Goal: Obtain resource: Obtain resource

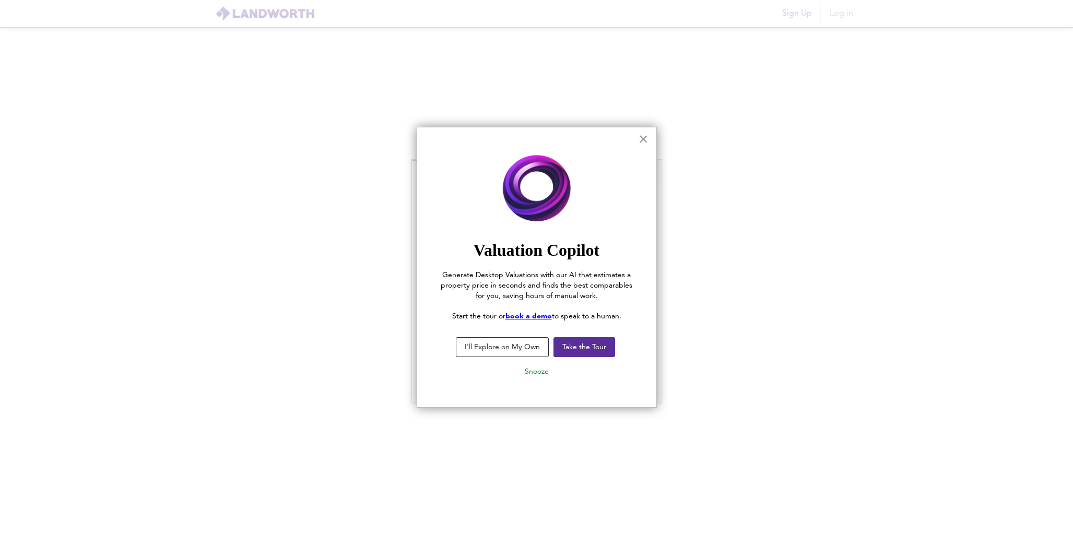
type input "[EMAIL_ADDRESS][DOMAIN_NAME]"
click at [642, 138] on button "×" at bounding box center [644, 139] width 10 height 17
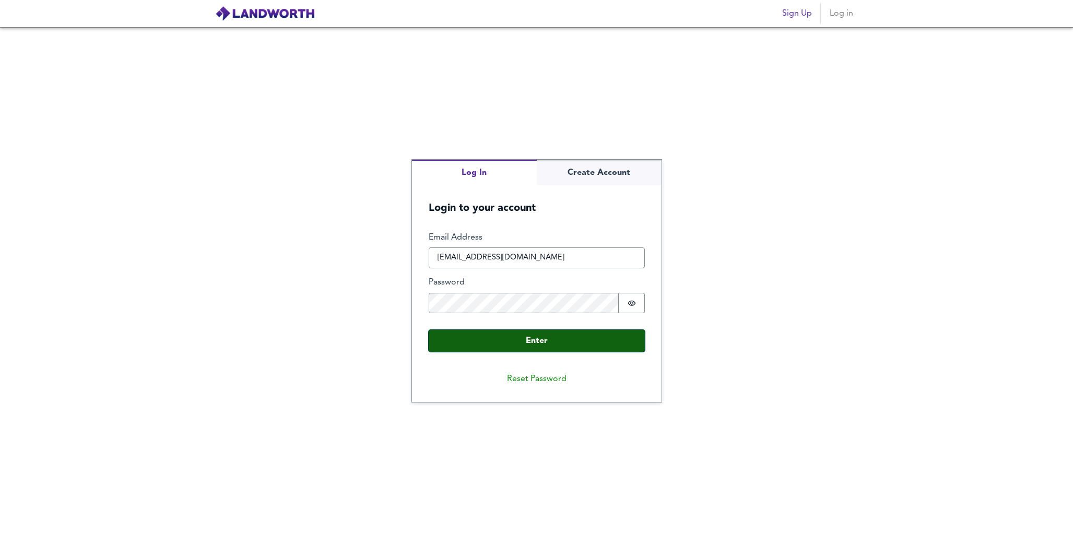
click at [531, 342] on button "Enter" at bounding box center [537, 341] width 216 height 22
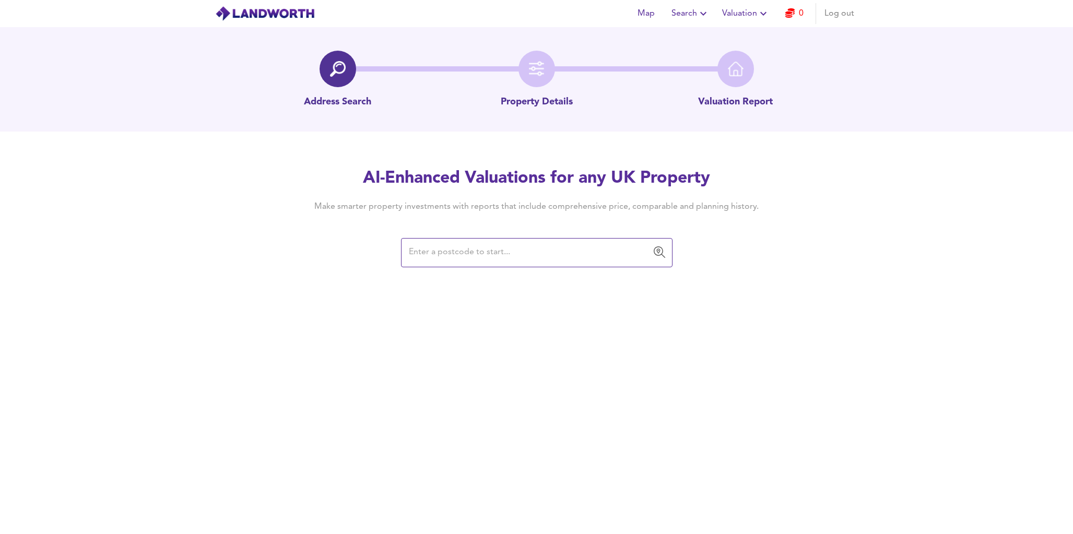
click at [508, 254] on input "text" at bounding box center [529, 253] width 246 height 20
click at [484, 254] on input "text" at bounding box center [529, 253] width 246 height 20
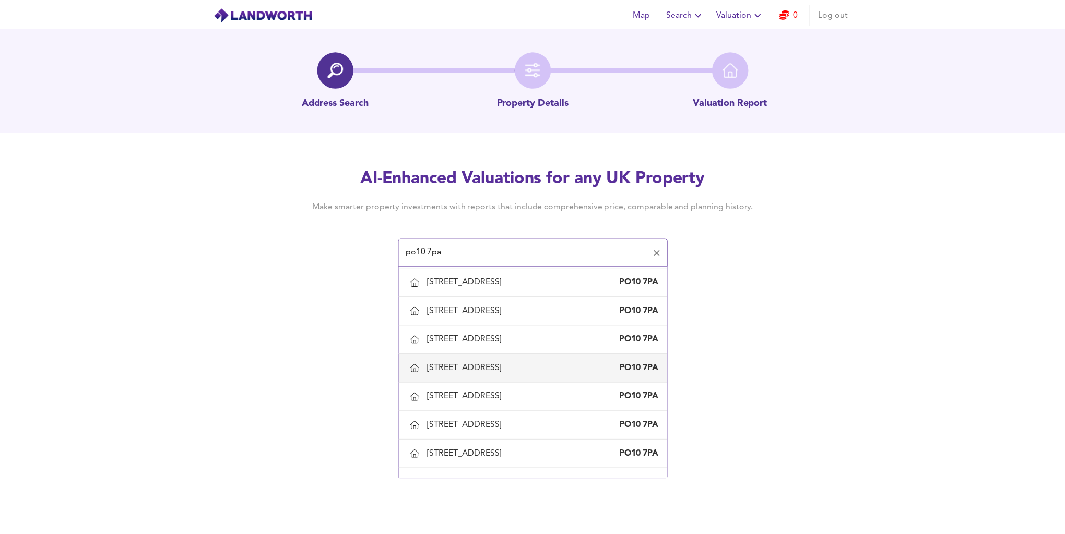
scroll to position [564, 0]
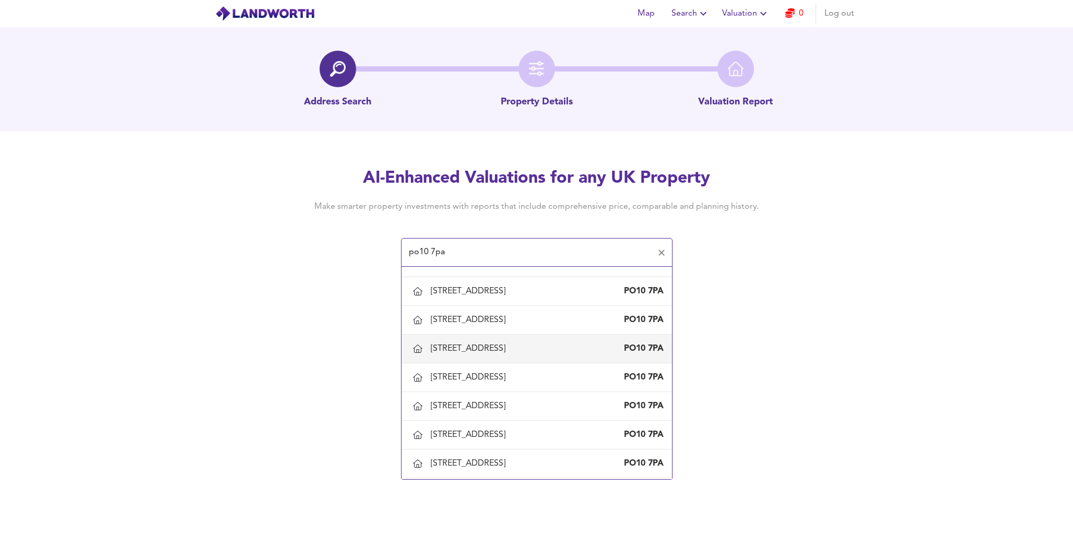
click at [472, 353] on div "[STREET_ADDRESS]" at bounding box center [470, 348] width 79 height 11
type input "[STREET_ADDRESS]"
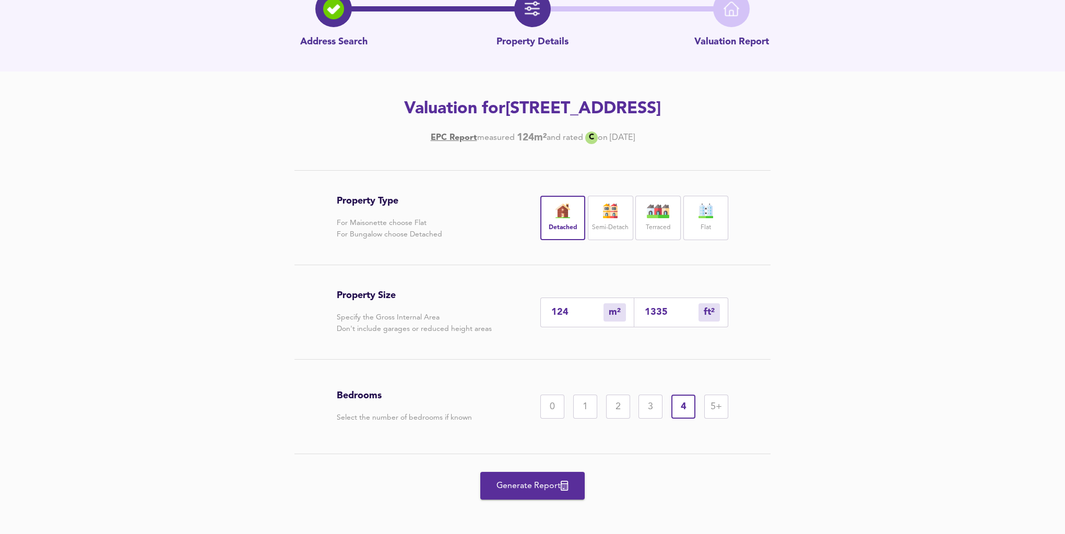
scroll to position [64, 0]
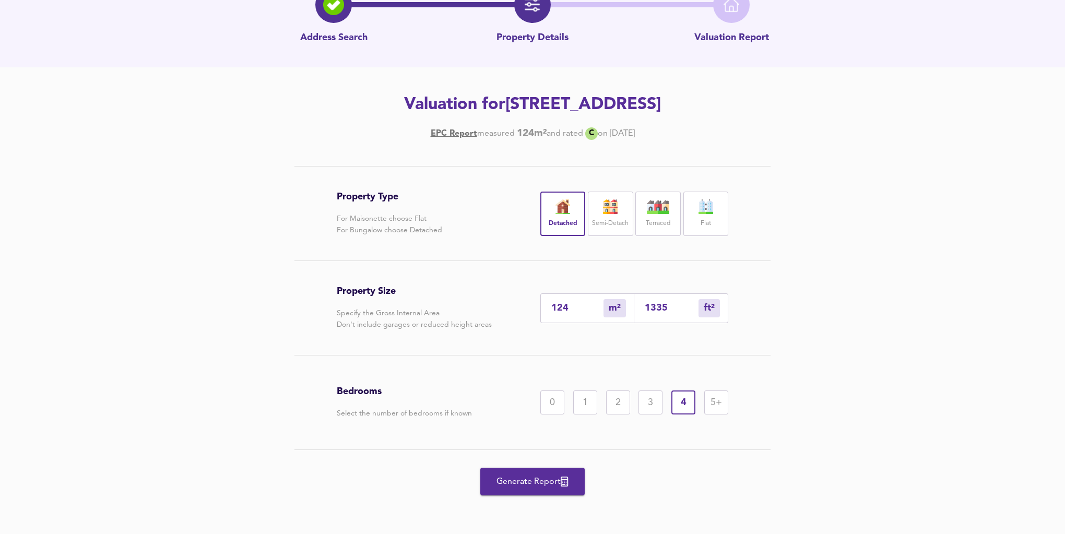
click at [517, 479] on span "Generate Report" at bounding box center [533, 482] width 84 height 15
